Goal: Consume media (video, audio): Consume media (video, audio)

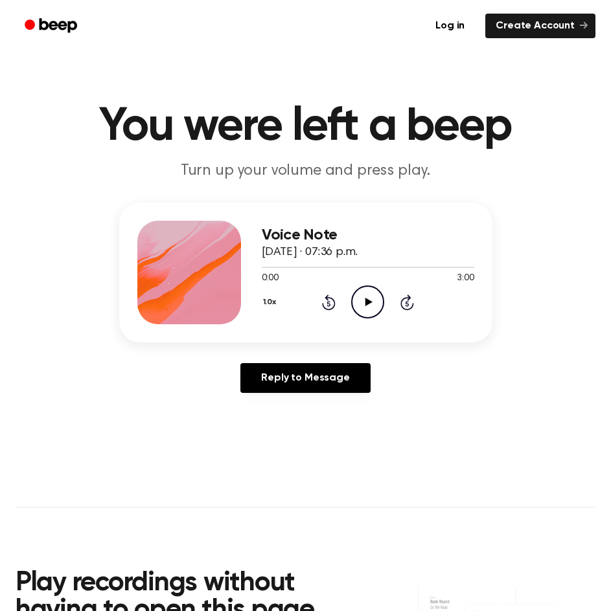
click at [352, 300] on circle at bounding box center [368, 302] width 32 height 32
drag, startPoint x: 266, startPoint y: 266, endPoint x: 409, endPoint y: 266, distance: 143.1
click at [409, 266] on div at bounding box center [368, 267] width 212 height 10
click at [414, 267] on div at bounding box center [368, 267] width 212 height 1
click at [409, 304] on icon "Skip 5 seconds" at bounding box center [407, 302] width 14 height 17
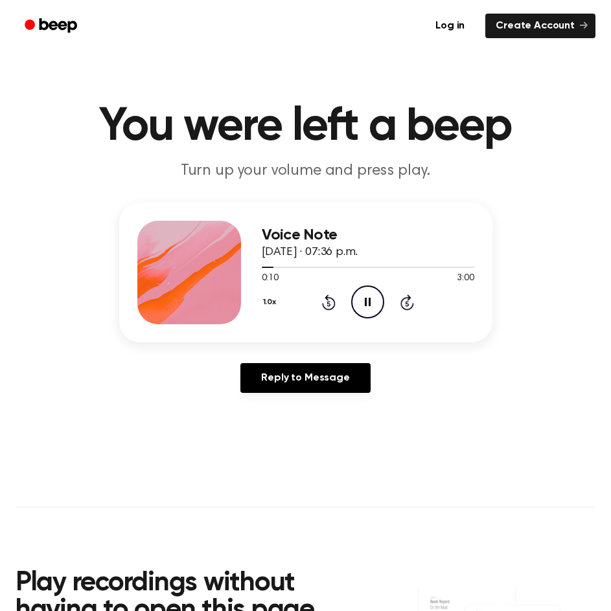
click at [409, 304] on icon "Skip 5 seconds" at bounding box center [407, 302] width 14 height 17
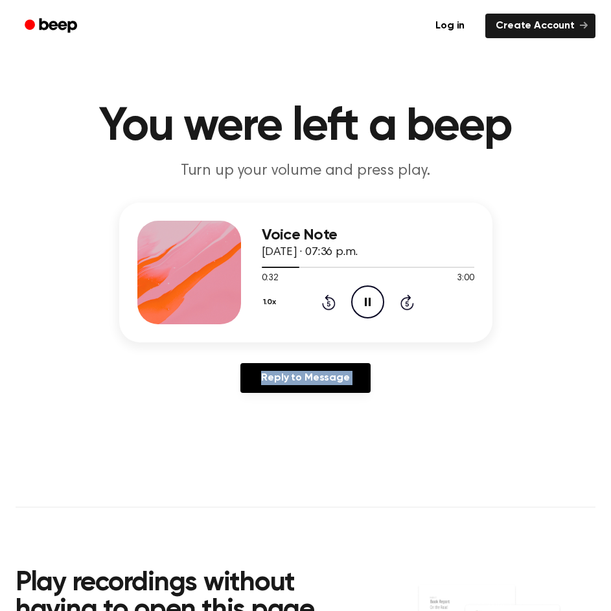
click at [409, 304] on icon "Skip 5 seconds" at bounding box center [407, 302] width 14 height 17
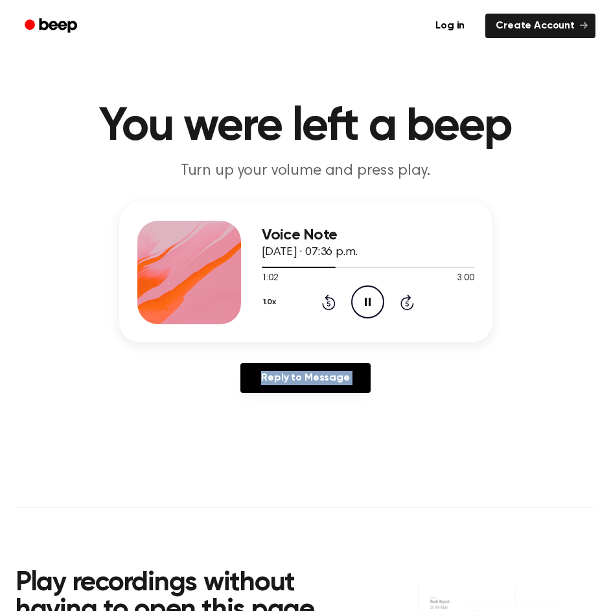
click at [409, 304] on icon "Skip 5 seconds" at bounding box center [407, 302] width 14 height 17
click at [409, 302] on icon "Skip 5 seconds" at bounding box center [407, 302] width 14 height 17
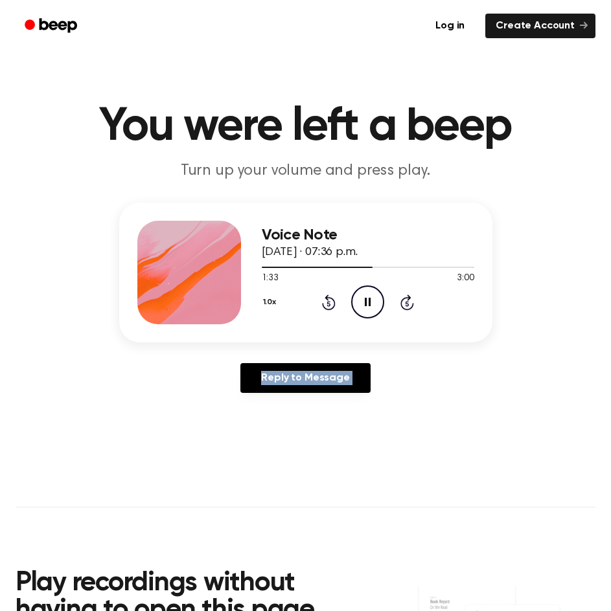
click at [409, 302] on icon "Skip 5 seconds" at bounding box center [407, 302] width 14 height 17
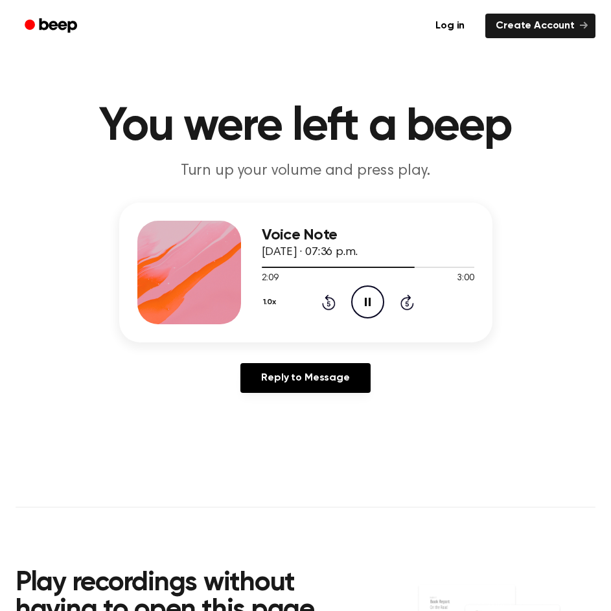
click at [409, 302] on icon "Skip 5 seconds" at bounding box center [407, 302] width 14 height 17
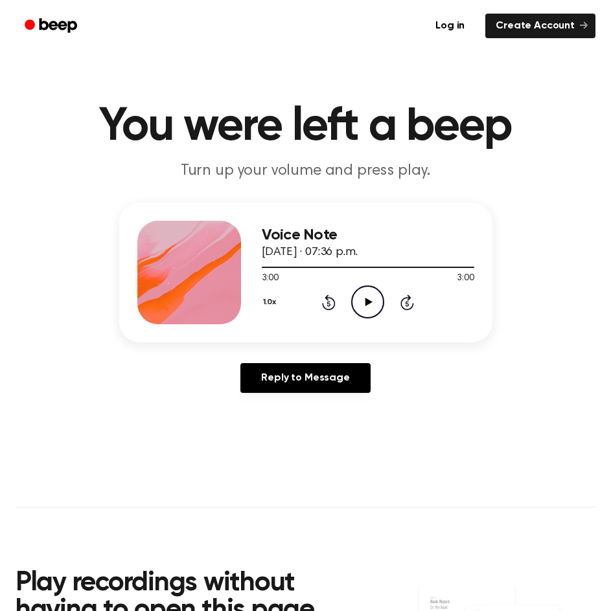
click at [409, 302] on icon "Skip 5 seconds" at bounding box center [407, 302] width 14 height 17
